Goal: Book appointment/travel/reservation

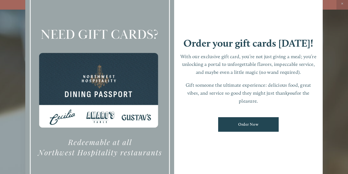
scroll to position [4, 0]
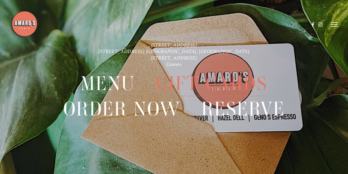
scroll to position [12, 0]
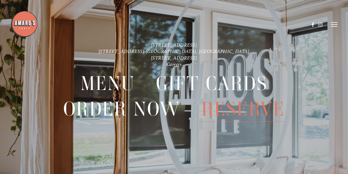
click at [230, 111] on span "Reserve" at bounding box center [243, 108] width 84 height 25
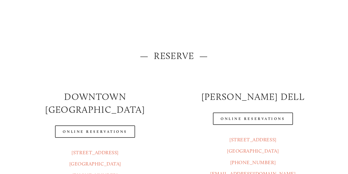
scroll to position [29, 0]
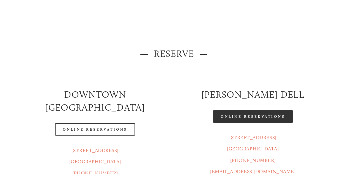
click at [247, 112] on link "Online Reservations" at bounding box center [253, 116] width 80 height 12
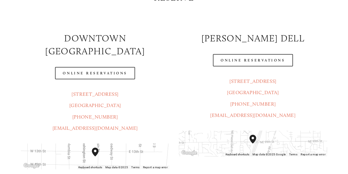
scroll to position [110, 0]
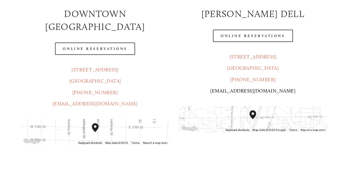
click at [253, 91] on link "[EMAIL_ADDRESS][DOMAIN_NAME]" at bounding box center [252, 91] width 85 height 6
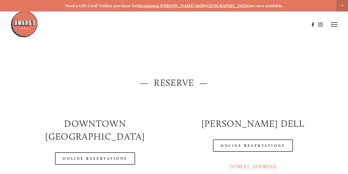
scroll to position [0, 0]
click at [334, 24] on icon at bounding box center [334, 24] width 7 height 5
click at [239, 25] on span "Menu" at bounding box center [239, 24] width 10 height 5
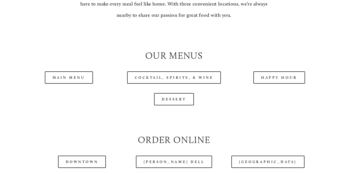
scroll to position [484, 0]
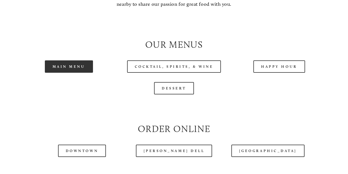
click at [71, 73] on link "Main Menu" at bounding box center [69, 66] width 48 height 12
